Goal: Navigation & Orientation: Find specific page/section

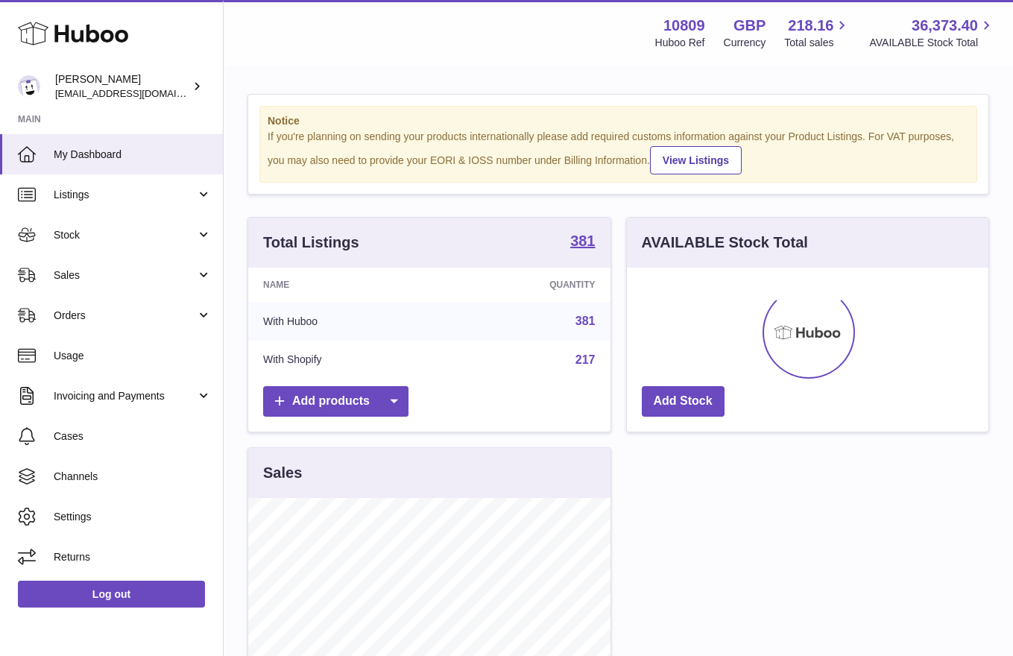
scroll to position [6, 0]
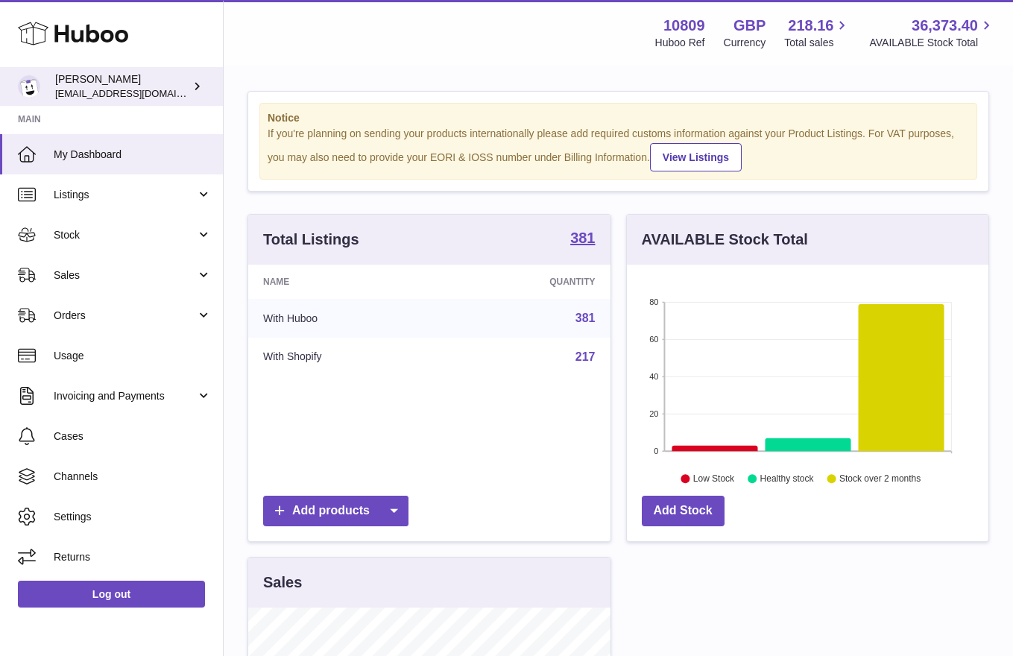
click at [173, 100] on div "John Bostock shop@ballersingod.com" at bounding box center [122, 86] width 134 height 28
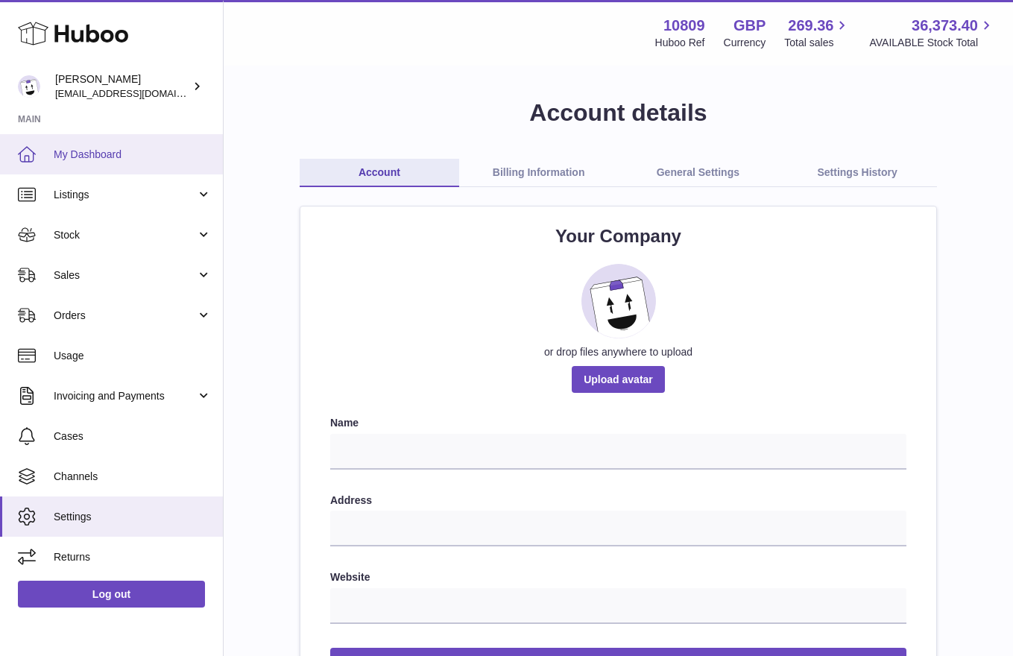
click at [108, 152] on span "My Dashboard" at bounding box center [133, 155] width 158 height 14
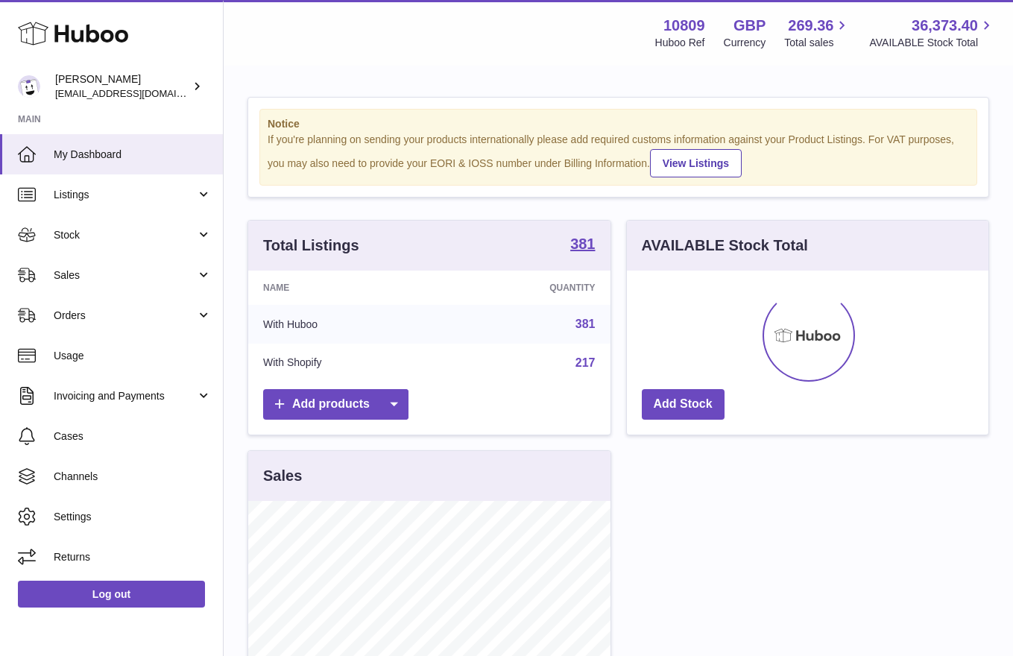
scroll to position [233, 361]
